Goal: Task Accomplishment & Management: Use online tool/utility

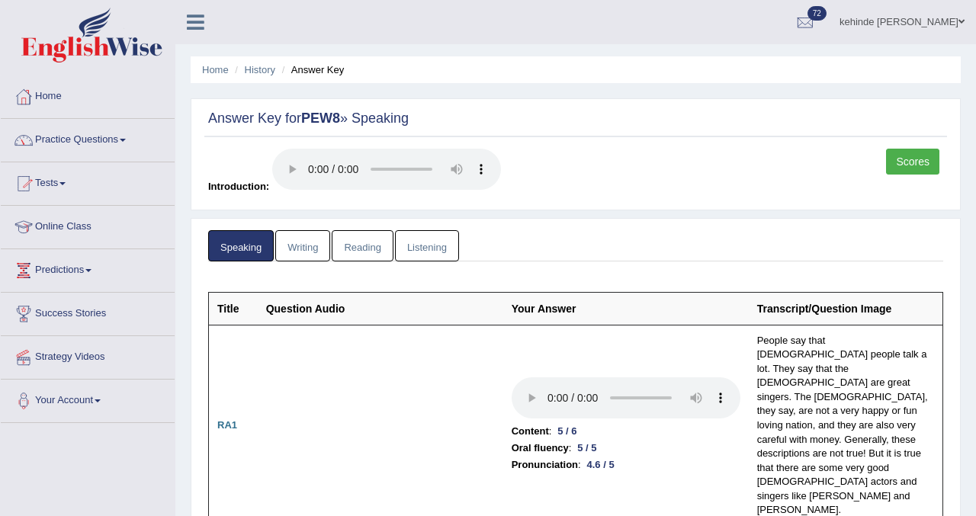
click at [54, 186] on link "Tests" at bounding box center [88, 181] width 174 height 38
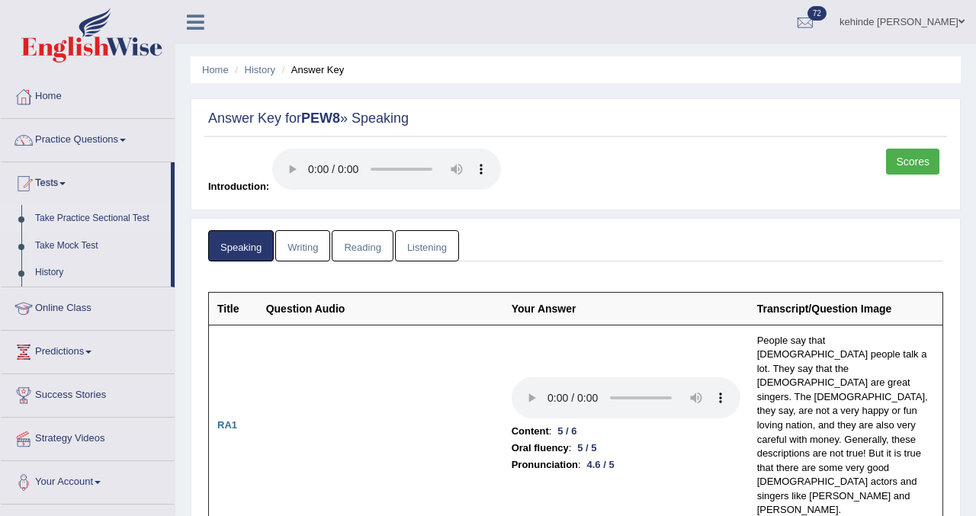
click at [72, 224] on link "Take Practice Sectional Test" at bounding box center [99, 218] width 143 height 27
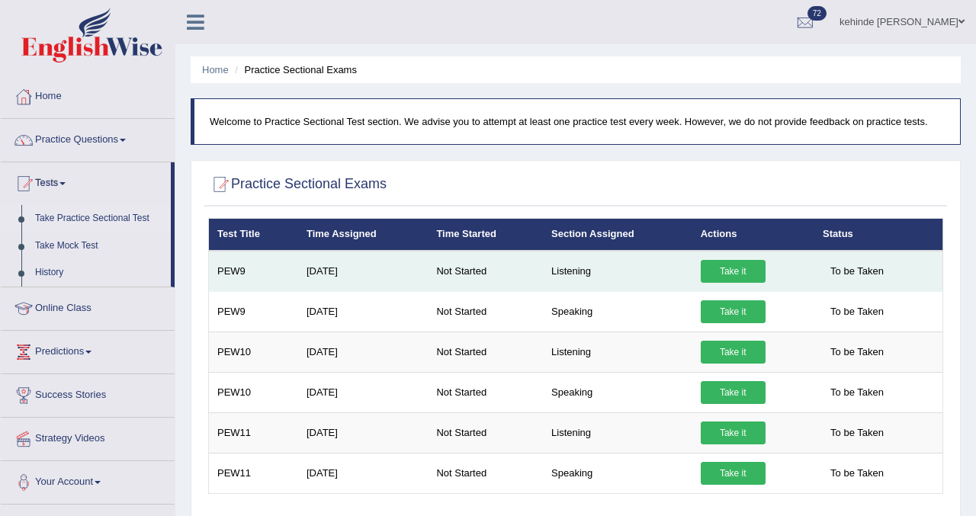
click at [729, 268] on link "Take it" at bounding box center [733, 271] width 65 height 23
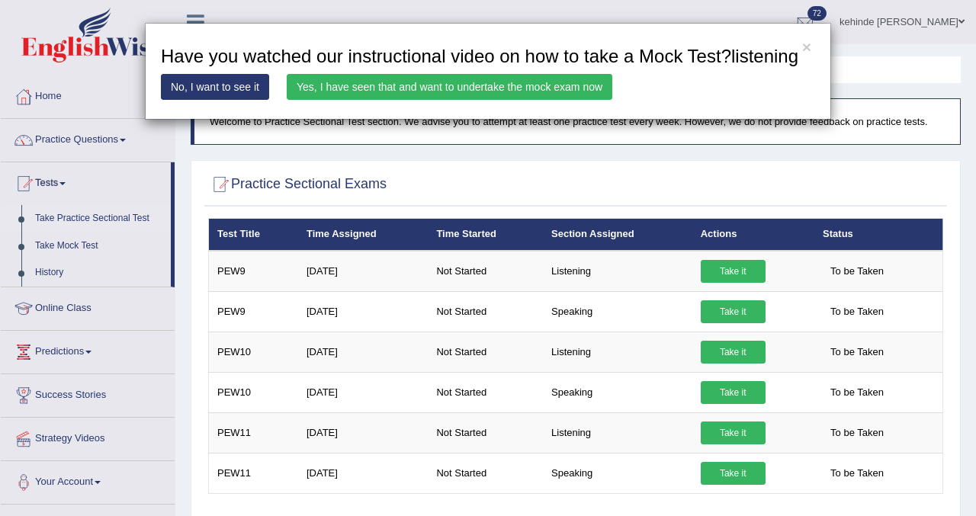
click at [512, 100] on link "Yes, I have seen that and want to undertake the mock exam now" at bounding box center [449, 87] width 325 height 26
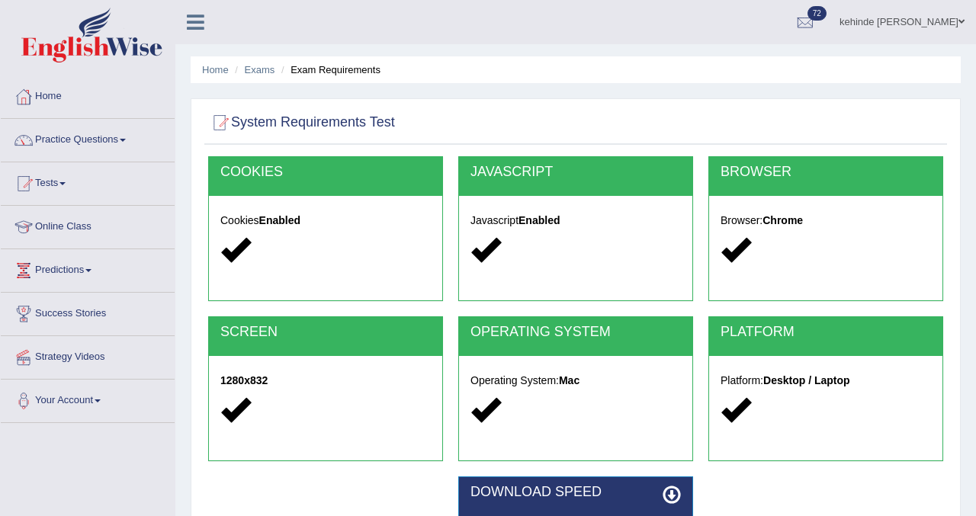
click at [971, 406] on div "Home Exams Exam Requirements System Requirements Test COOKIES Cookies Enabled J…" at bounding box center [575, 381] width 800 height 762
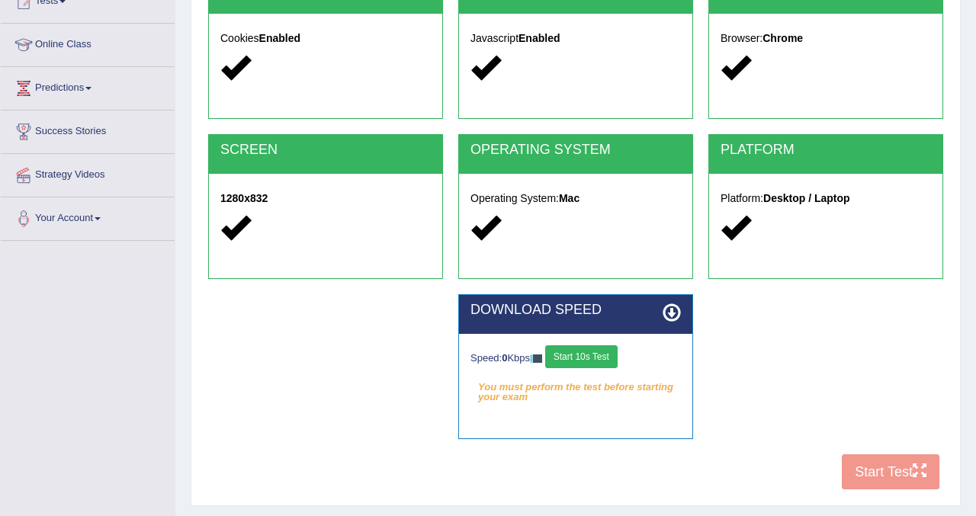
scroll to position [183, 0]
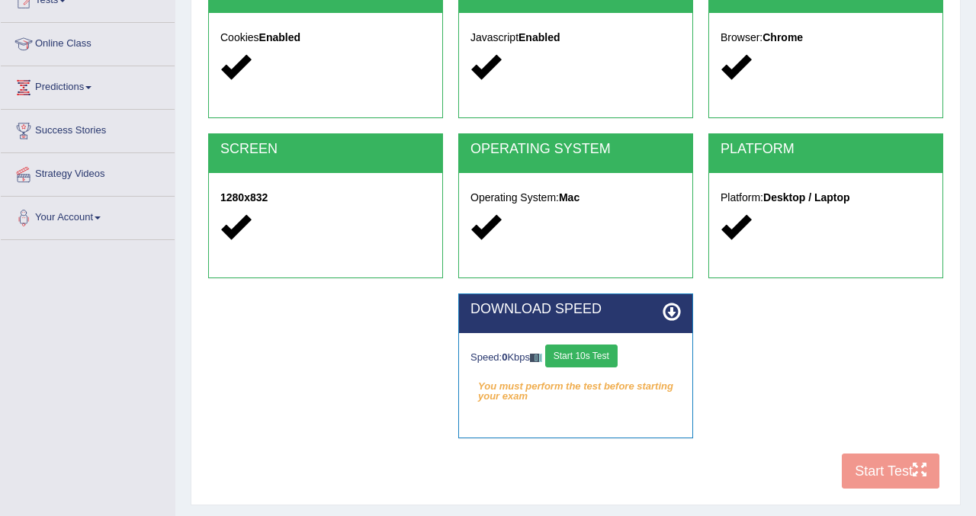
click at [583, 354] on button "Start 10s Test" at bounding box center [581, 356] width 72 height 23
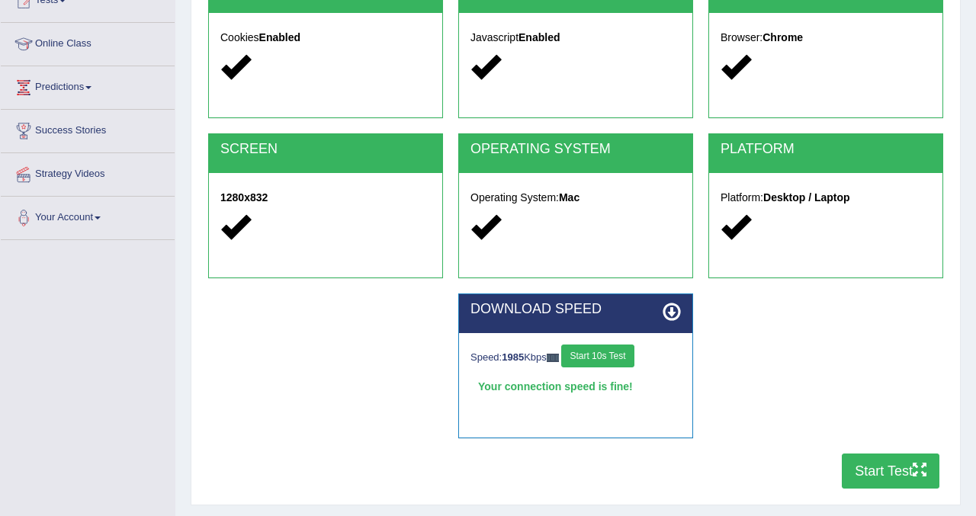
click at [871, 473] on button "Start Test" at bounding box center [891, 471] width 98 height 35
